Goal: Task Accomplishment & Management: Complete application form

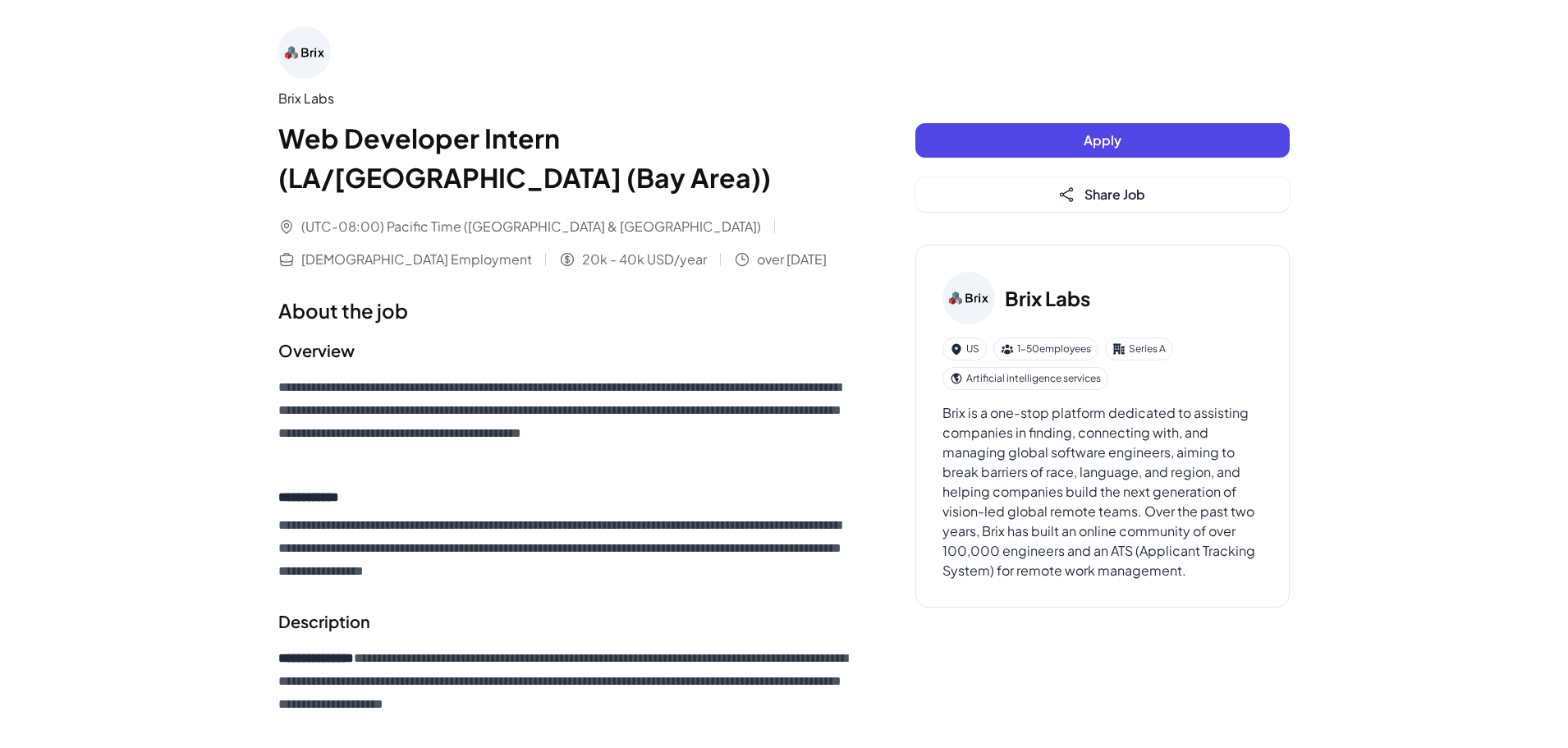
click at [993, 147] on button "Apply" at bounding box center [1103, 140] width 375 height 34
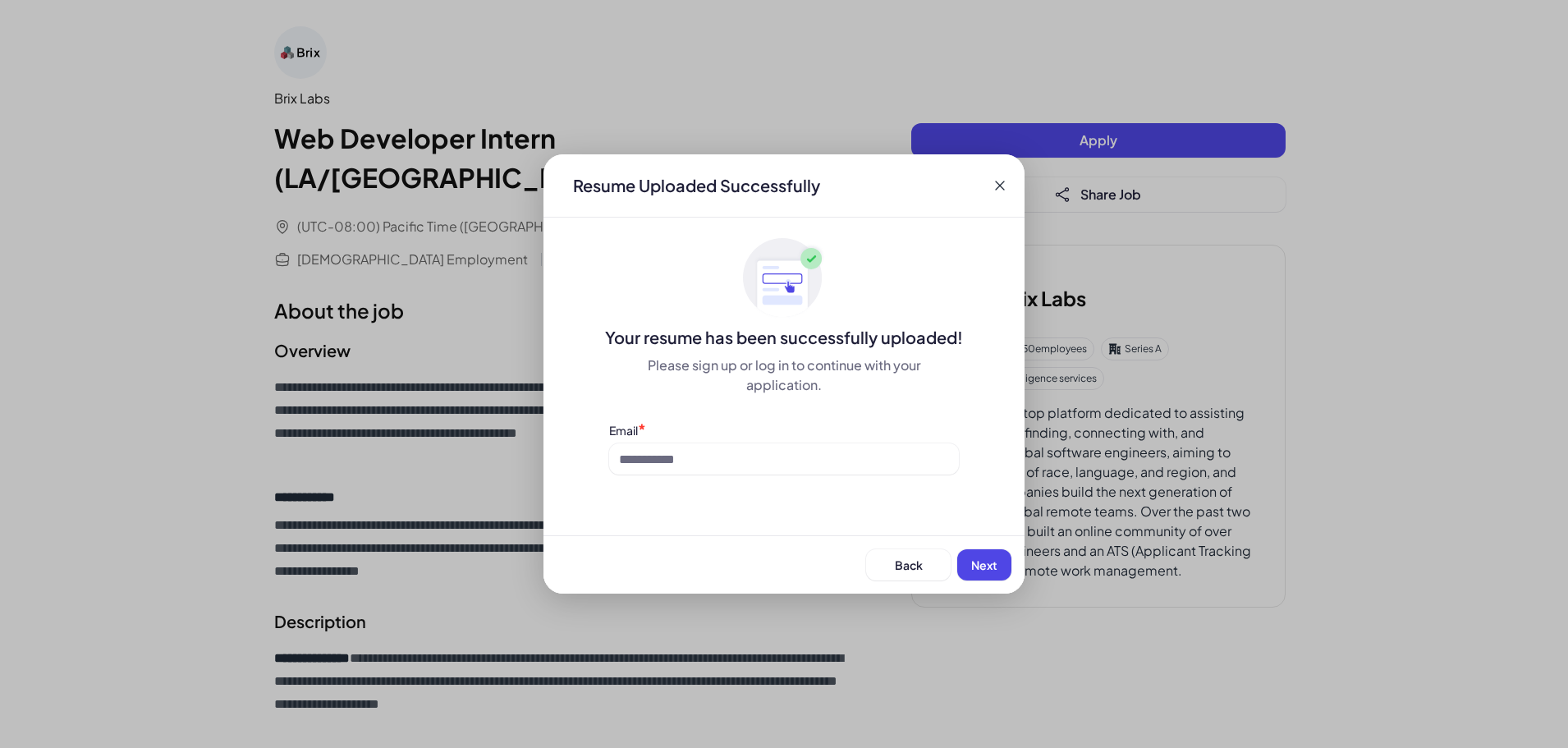
click at [661, 432] on div "Email *" at bounding box center [784, 429] width 349 height 18
click at [688, 463] on input at bounding box center [784, 458] width 349 height 31
type input "**********"
click at [997, 561] on span "Next" at bounding box center [985, 564] width 26 height 15
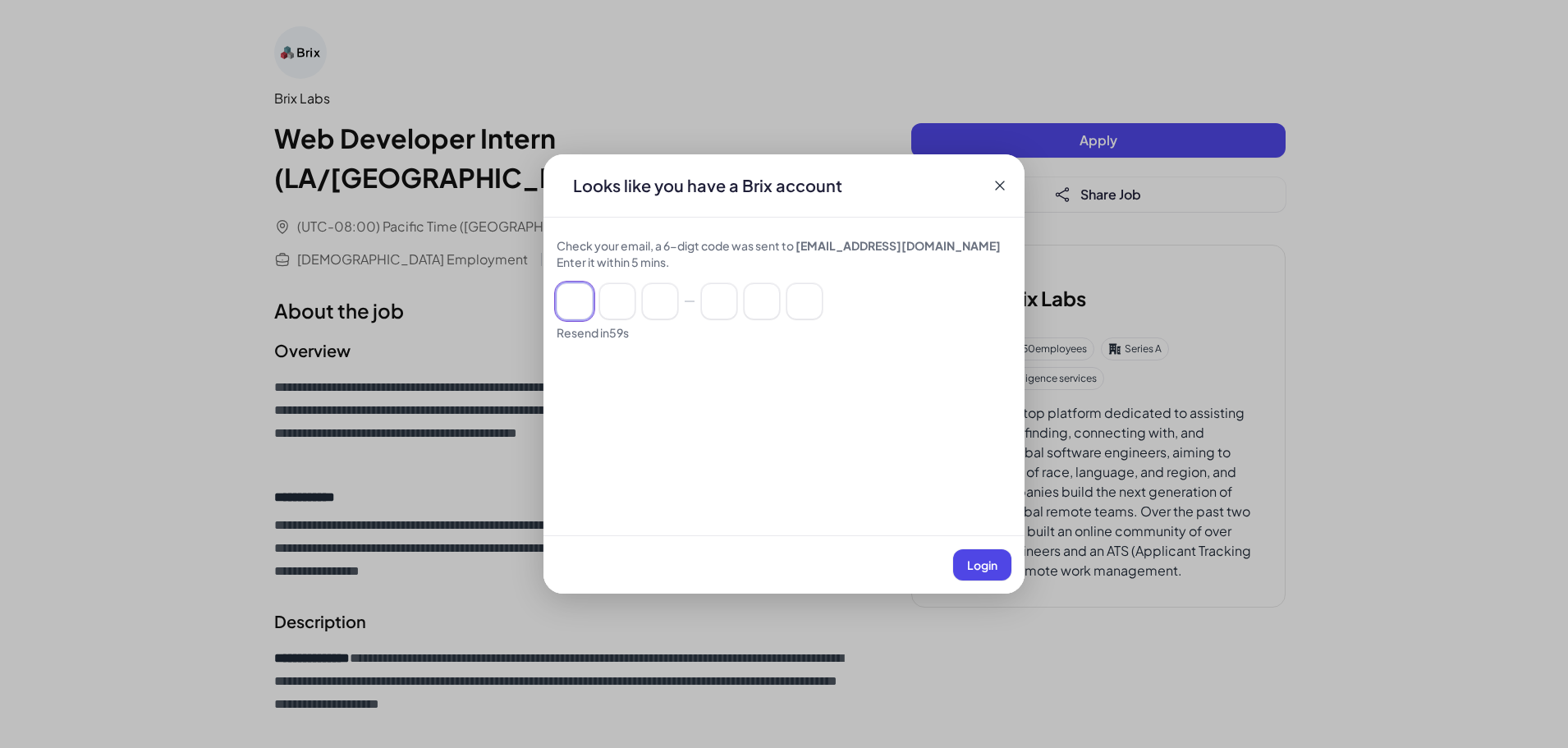
click at [561, 307] on input at bounding box center [575, 301] width 36 height 36
paste input "******"
type input "*"
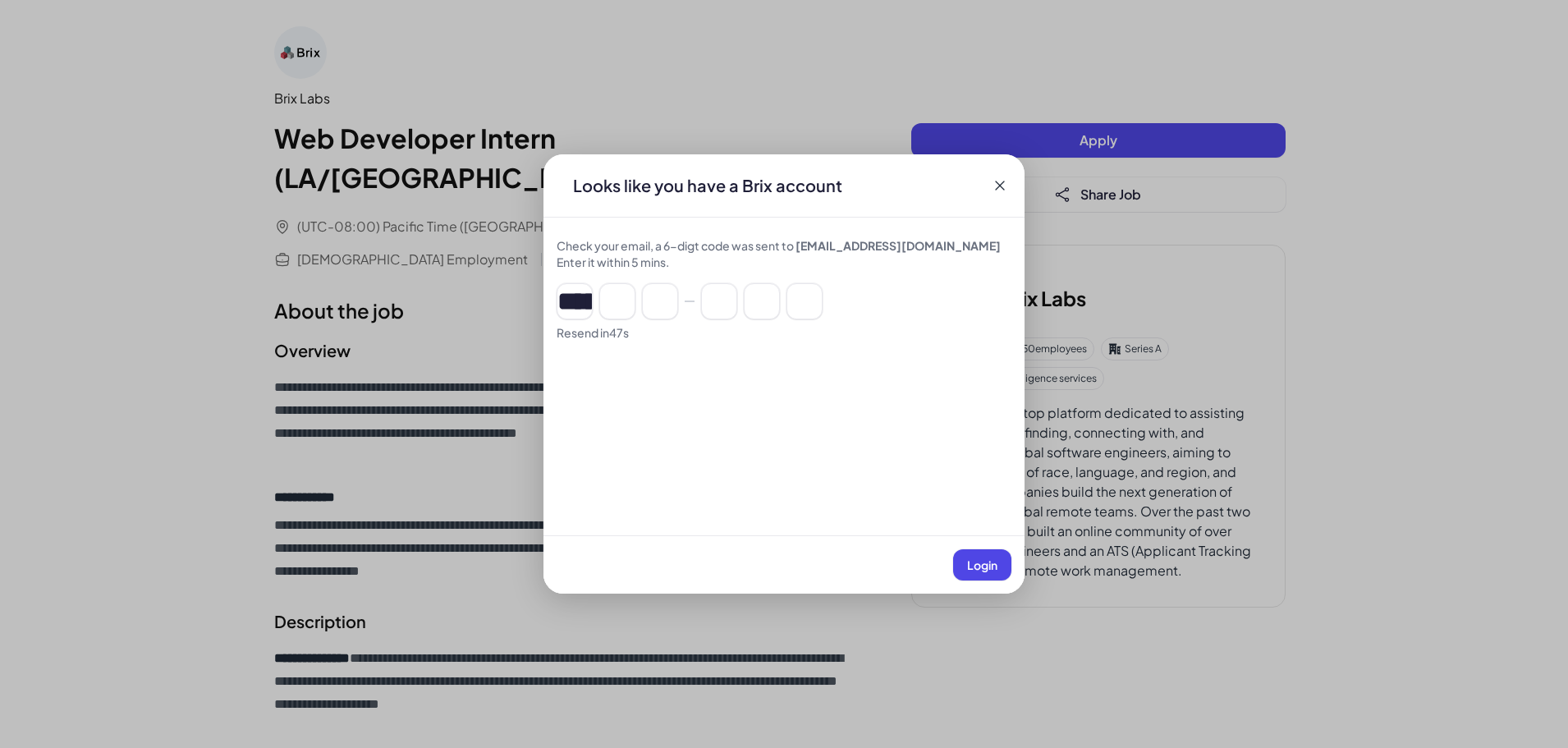
type input "*"
click at [981, 561] on span "Login" at bounding box center [982, 564] width 31 height 15
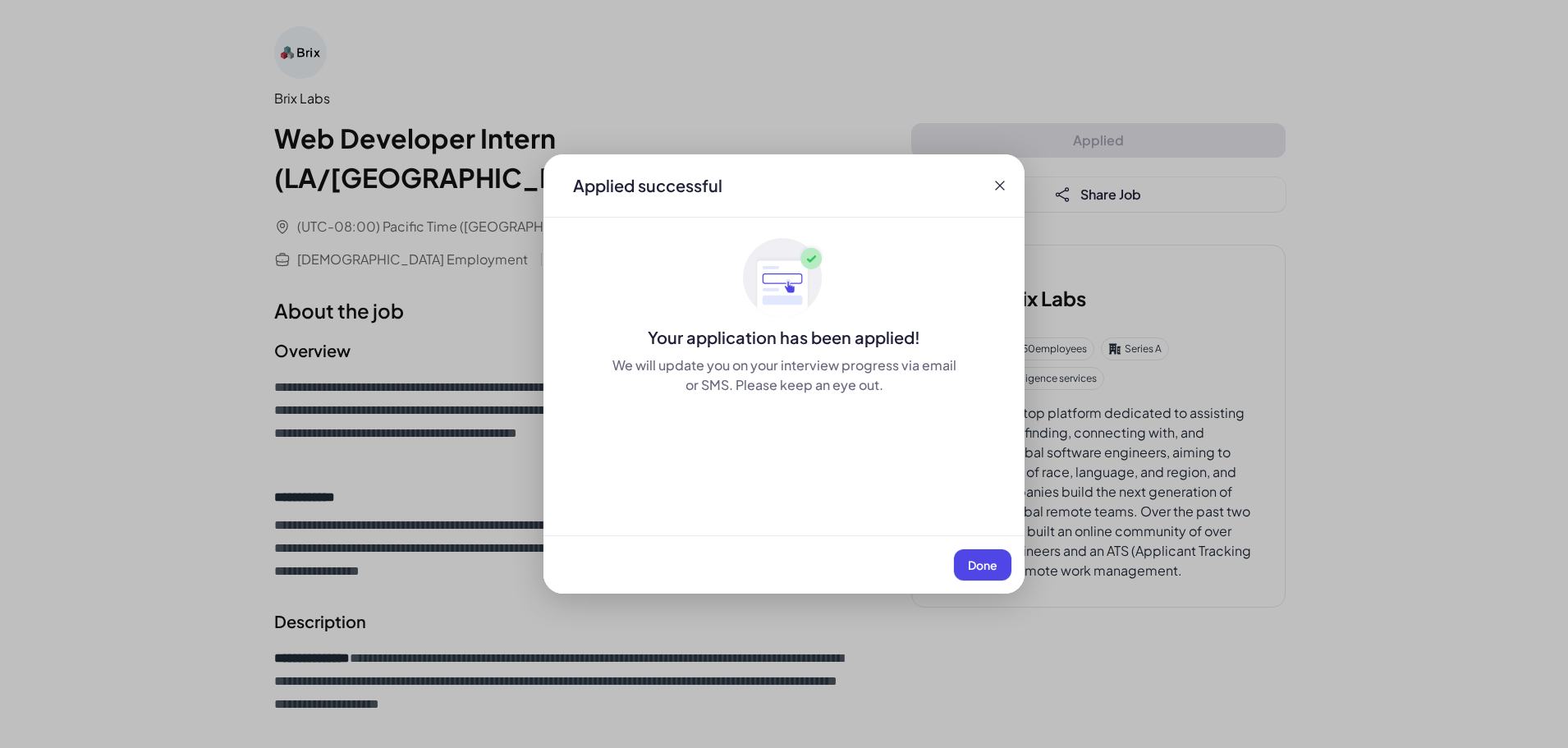
click at [985, 563] on span "Done" at bounding box center [983, 564] width 30 height 15
